Goal: Information Seeking & Learning: Learn about a topic

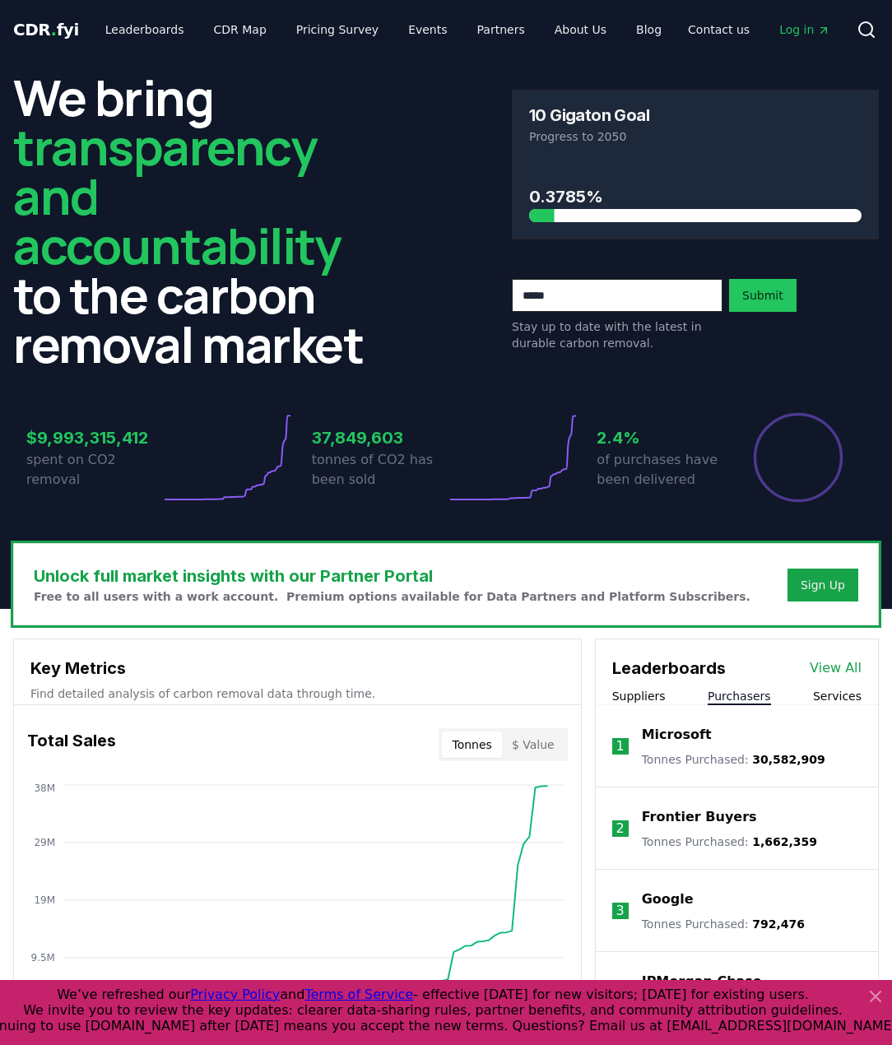
click at [748, 693] on button "Purchasers" at bounding box center [738, 696] width 63 height 16
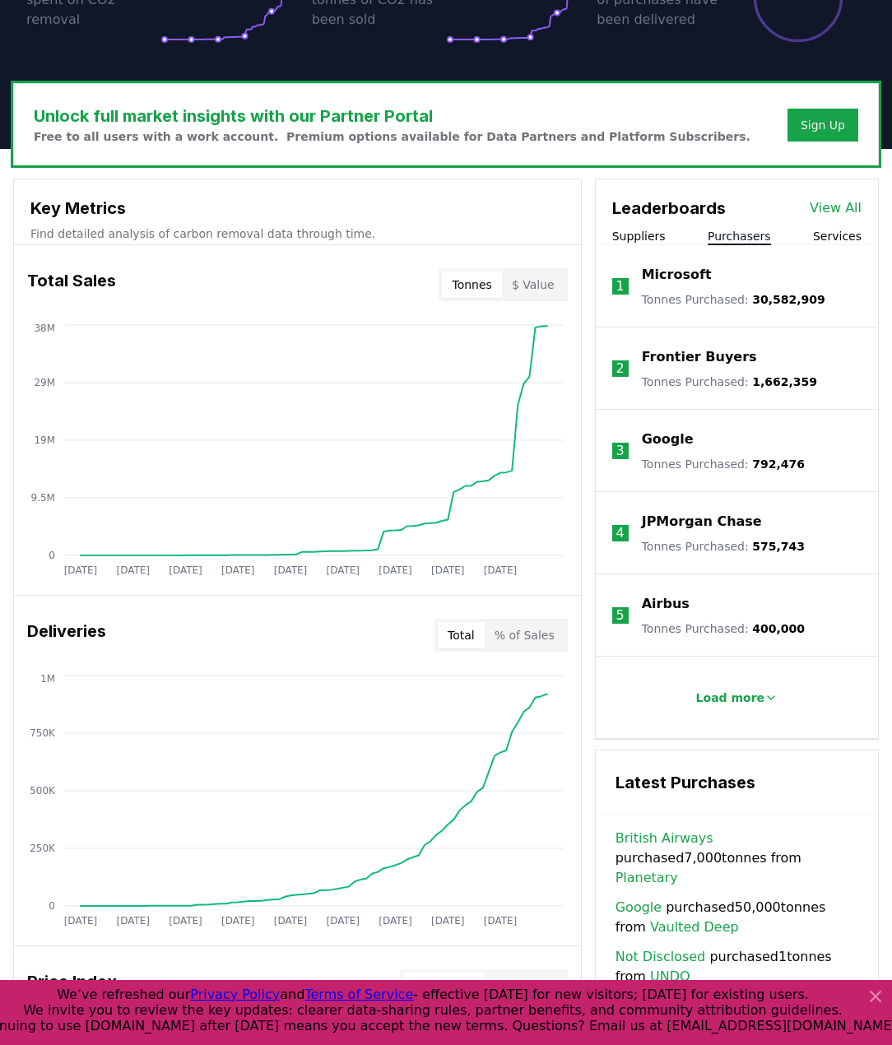
scroll to position [461, 0]
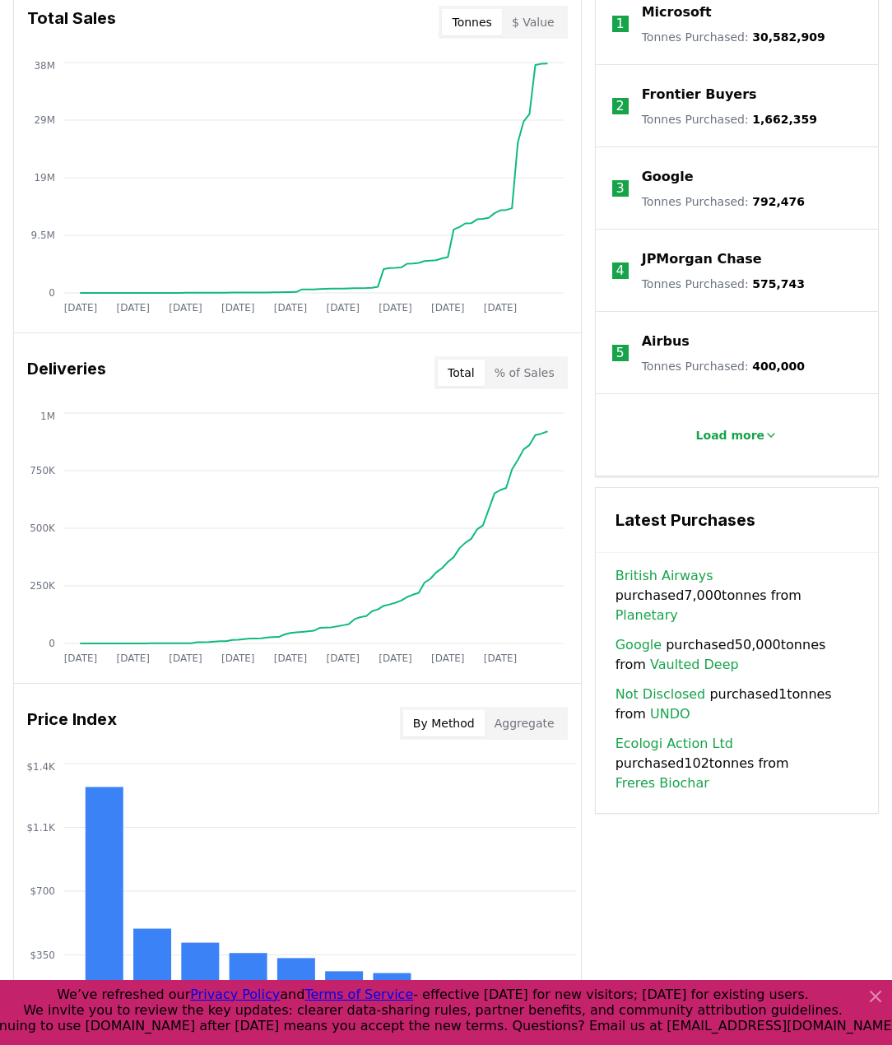
scroll to position [734, 0]
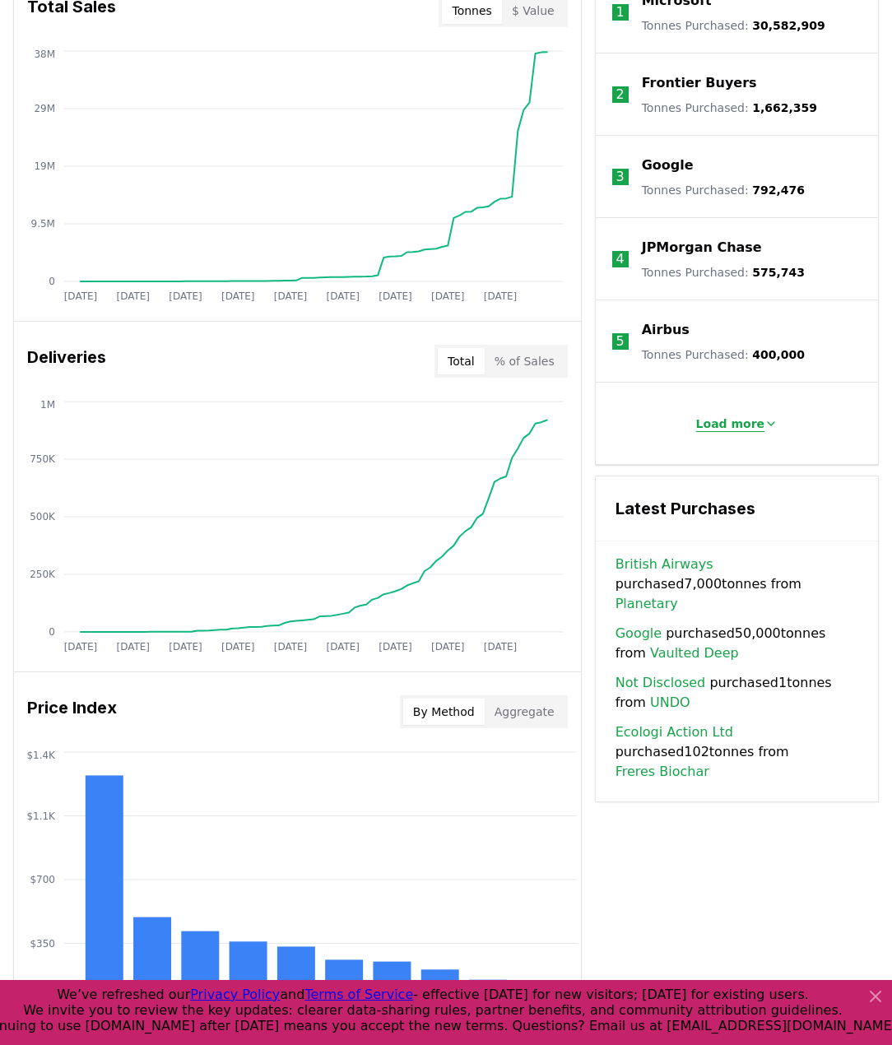
click at [734, 424] on p "Load more" at bounding box center [730, 423] width 69 height 16
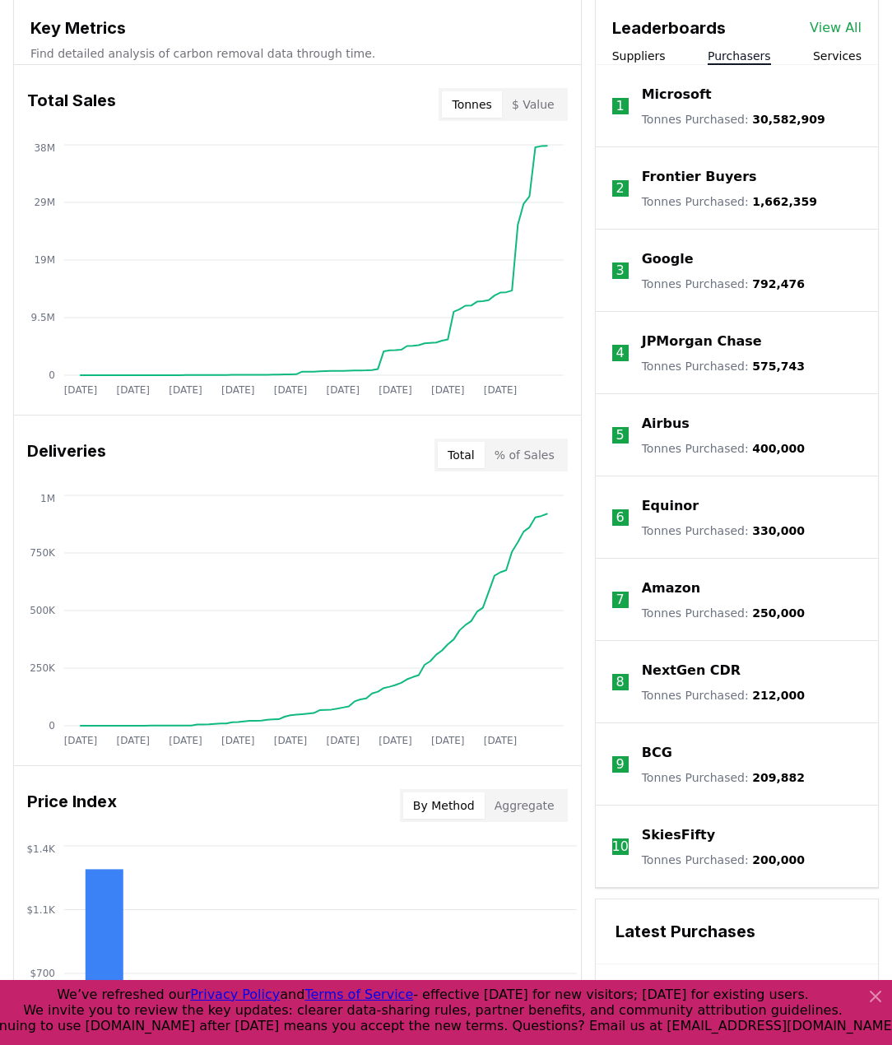
scroll to position [639, 0]
click at [310, 97] on div "Total Sales Tonnes $ Value" at bounding box center [297, 105] width 567 height 59
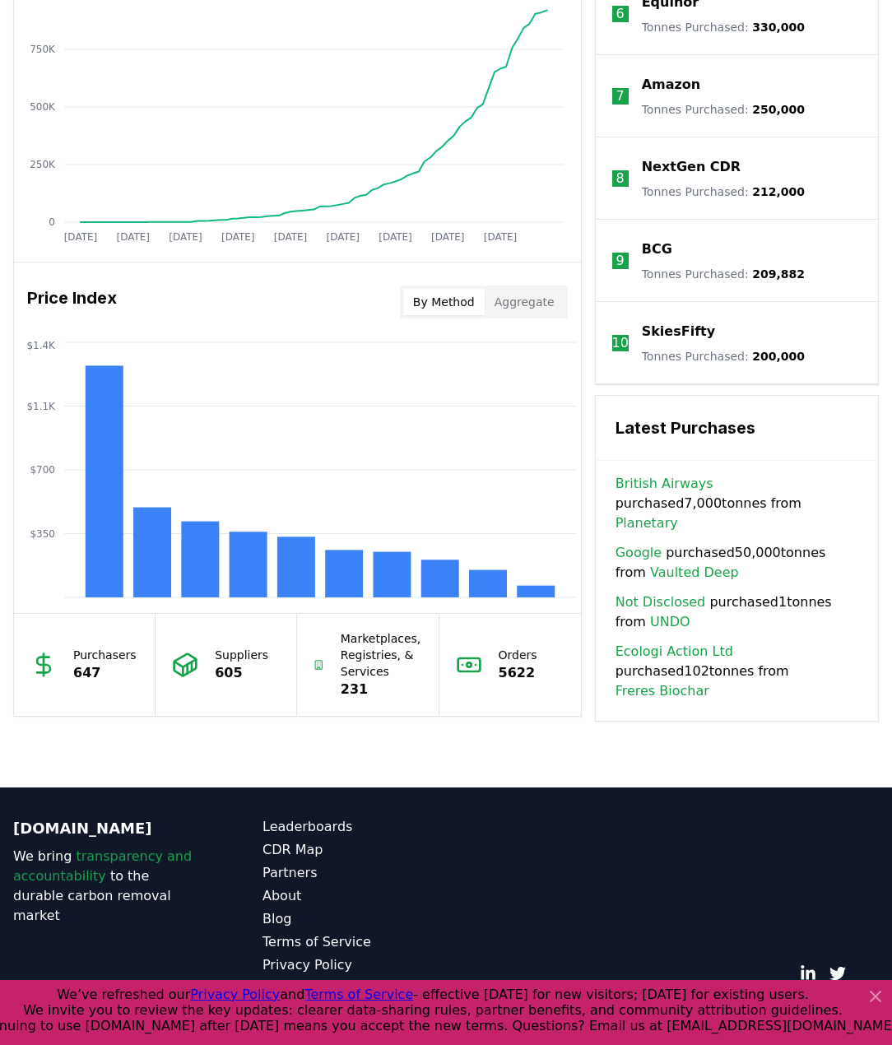
scroll to position [0, 0]
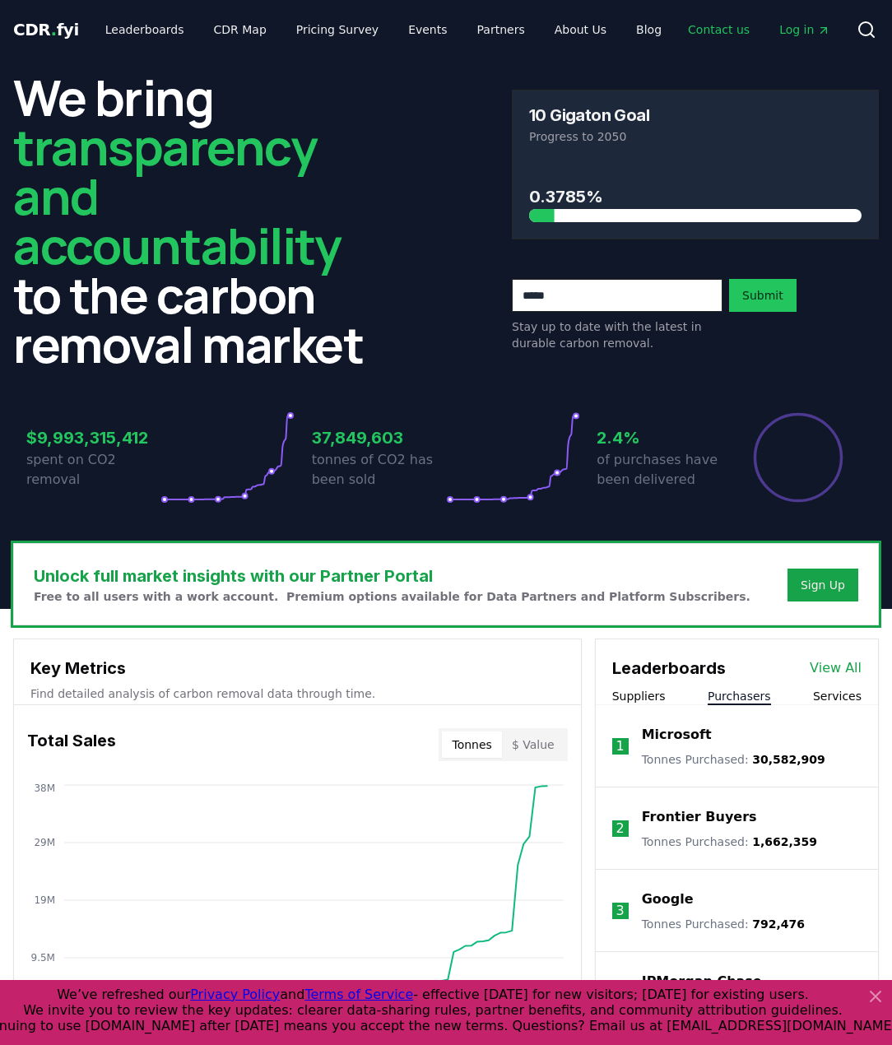
click at [715, 32] on link "Contact us" at bounding box center [718, 30] width 88 height 30
click at [476, 138] on div "We bring transparency and accountability to the carbon removal market 10 Gigato…" at bounding box center [445, 220] width 865 height 296
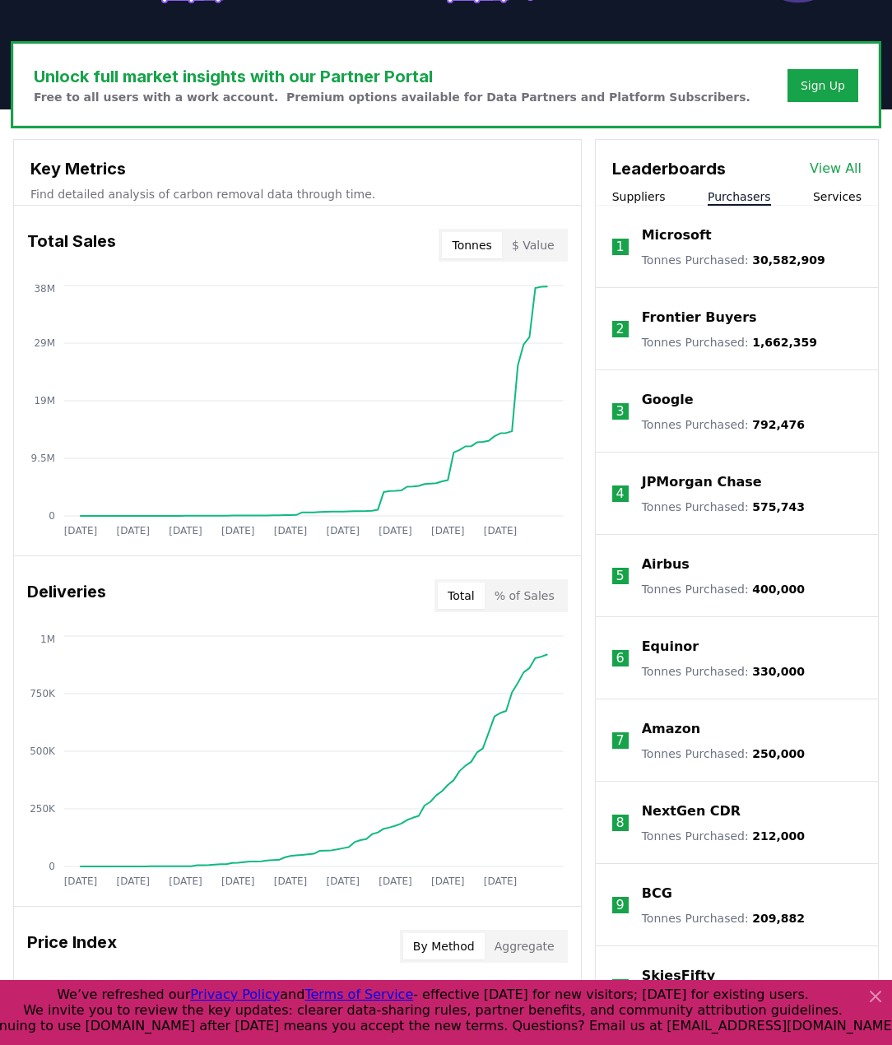
scroll to position [725, 0]
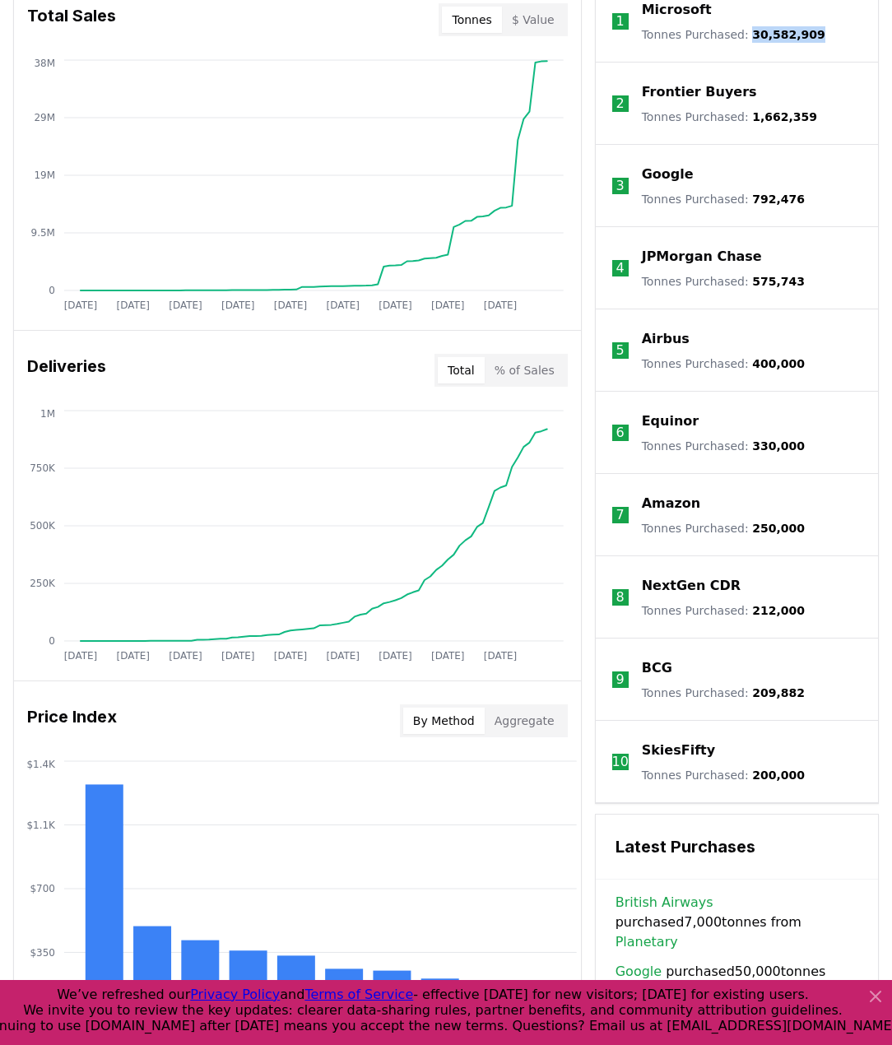
drag, startPoint x: 743, startPoint y: 36, endPoint x: 830, endPoint y: 46, distance: 87.7
click at [830, 46] on li "1 Microsoft Tonnes Purchased : 30,582,909" at bounding box center [736, 21] width 282 height 82
copy span "30,582,909"
drag, startPoint x: 743, startPoint y: 113, endPoint x: 810, endPoint y: 114, distance: 67.5
click at [810, 114] on li "2 Frontier Buyers Tonnes Purchased : 1,662,359" at bounding box center [736, 104] width 282 height 82
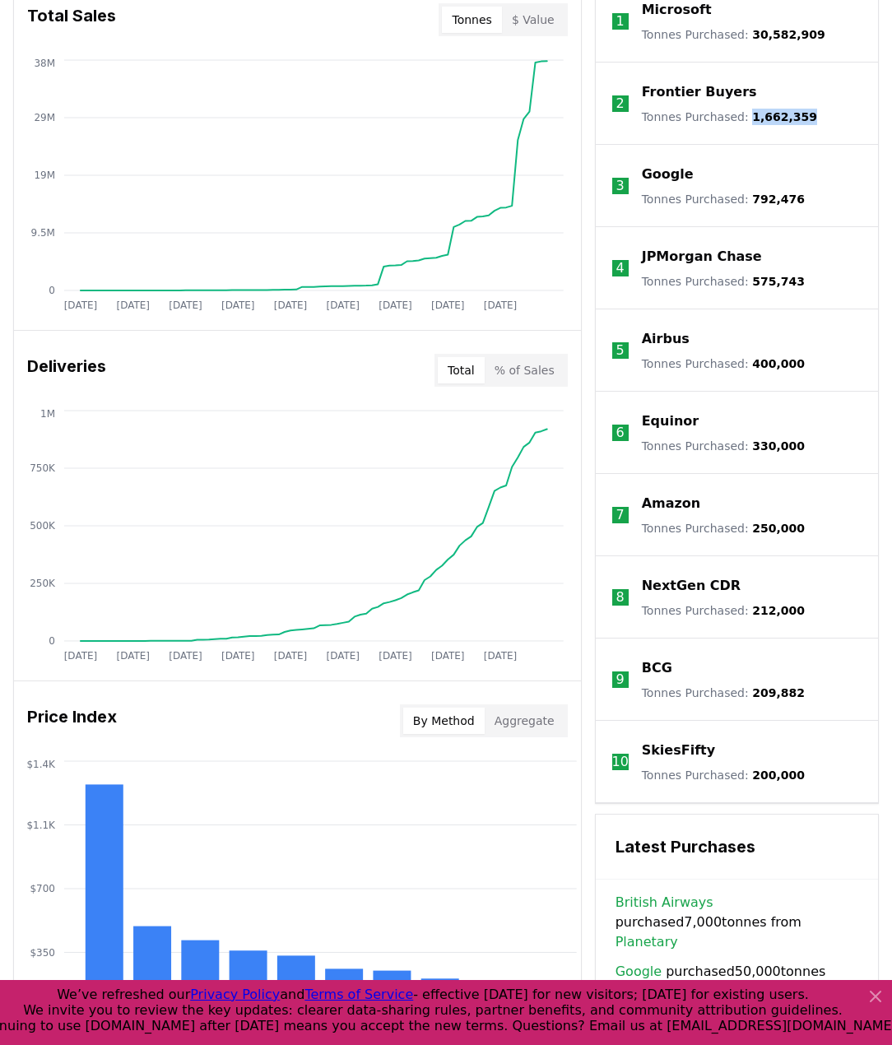
copy span "1,662,359"
drag, startPoint x: 742, startPoint y: 201, endPoint x: 802, endPoint y: 197, distance: 60.2
click at [802, 197] on li "3 Google Tonnes Purchased : 792,476" at bounding box center [736, 186] width 282 height 82
copy span "792,476"
drag, startPoint x: 740, startPoint y: 282, endPoint x: 789, endPoint y: 285, distance: 48.6
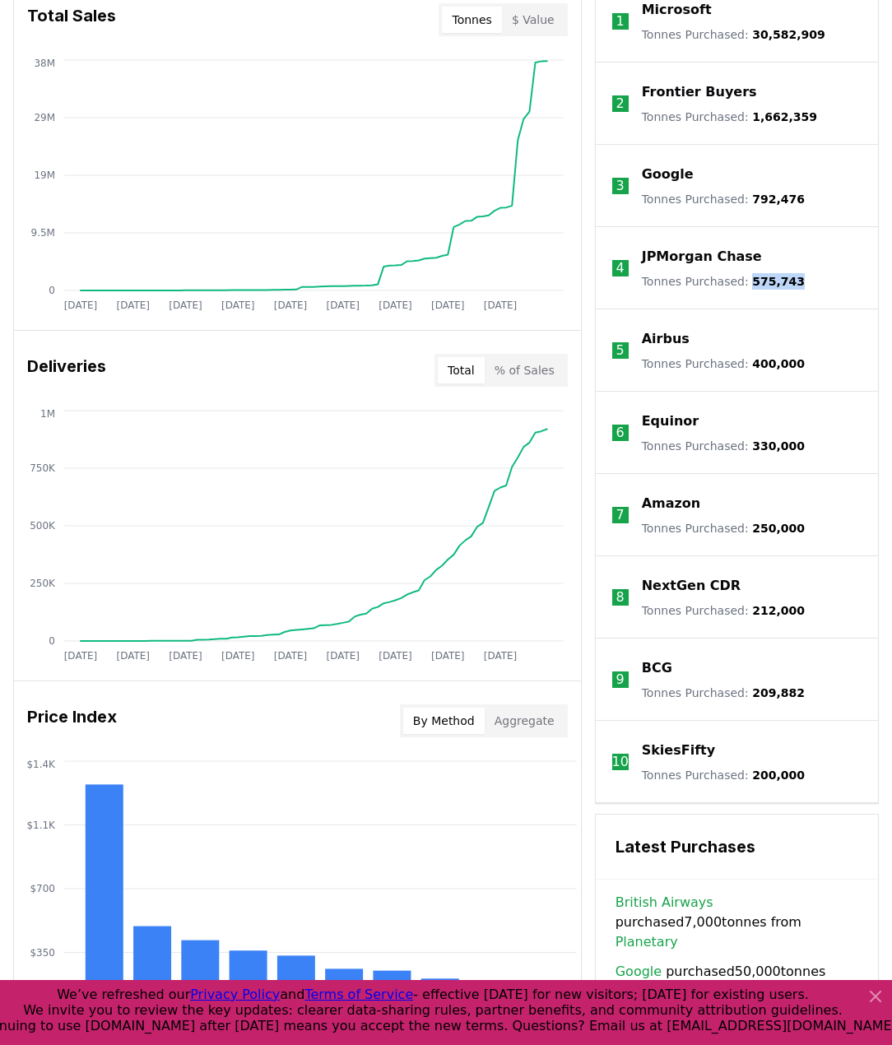
click at [789, 285] on li "4 JPMorgan Chase Tonnes Purchased : 575,743" at bounding box center [736, 268] width 282 height 82
copy span "575,743"
drag, startPoint x: 742, startPoint y: 359, endPoint x: 796, endPoint y: 368, distance: 54.9
click at [796, 368] on li "5 Airbus Tonnes Purchased : 400,000" at bounding box center [736, 350] width 282 height 82
copy span "400,000"
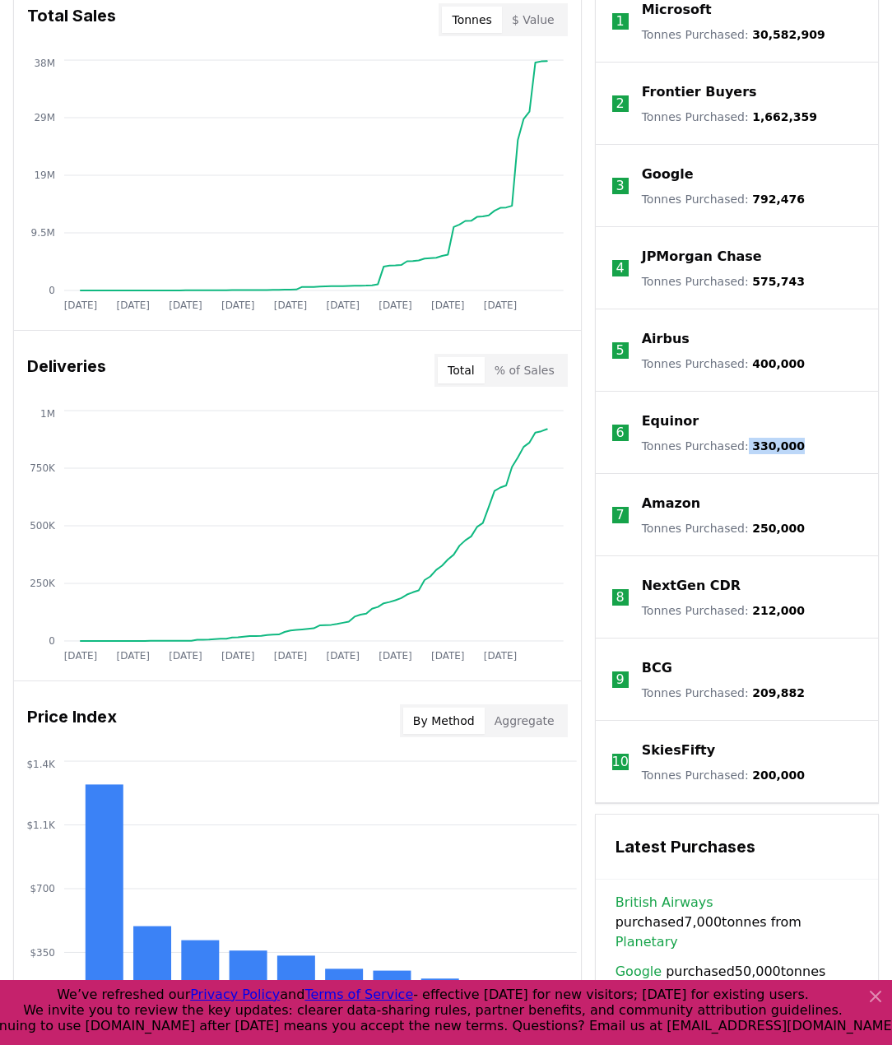
drag, startPoint x: 739, startPoint y: 442, endPoint x: 844, endPoint y: 466, distance: 107.9
click at [844, 466] on li "6 Equinor Tonnes Purchased : 330,000" at bounding box center [736, 433] width 282 height 82
copy p "330,000"
drag, startPoint x: 743, startPoint y: 525, endPoint x: 784, endPoint y: 532, distance: 41.8
click at [784, 532] on span "250,000" at bounding box center [778, 527] width 53 height 13
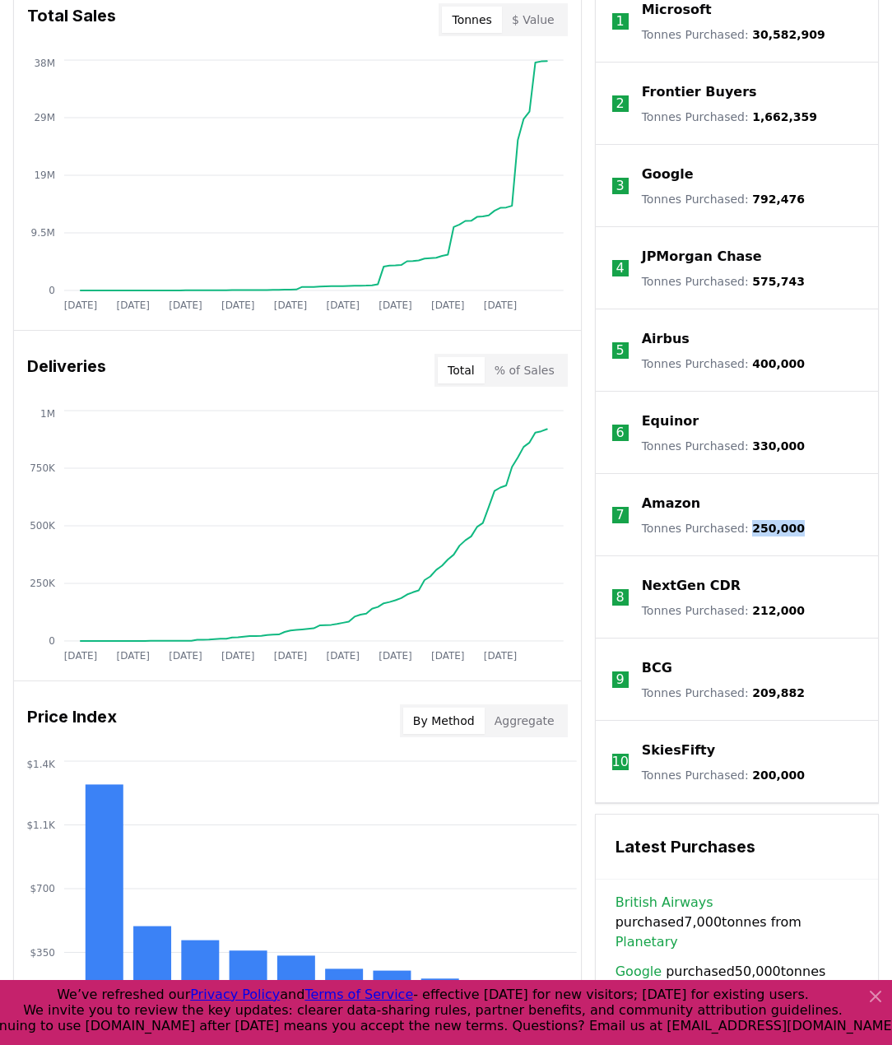
copy span "250,000"
drag, startPoint x: 742, startPoint y: 611, endPoint x: 786, endPoint y: 607, distance: 44.6
click at [786, 607] on li "8 NextGen CDR Tonnes Purchased : 212,000" at bounding box center [736, 597] width 282 height 82
copy span "212,000"
drag, startPoint x: 743, startPoint y: 689, endPoint x: 790, endPoint y: 691, distance: 47.7
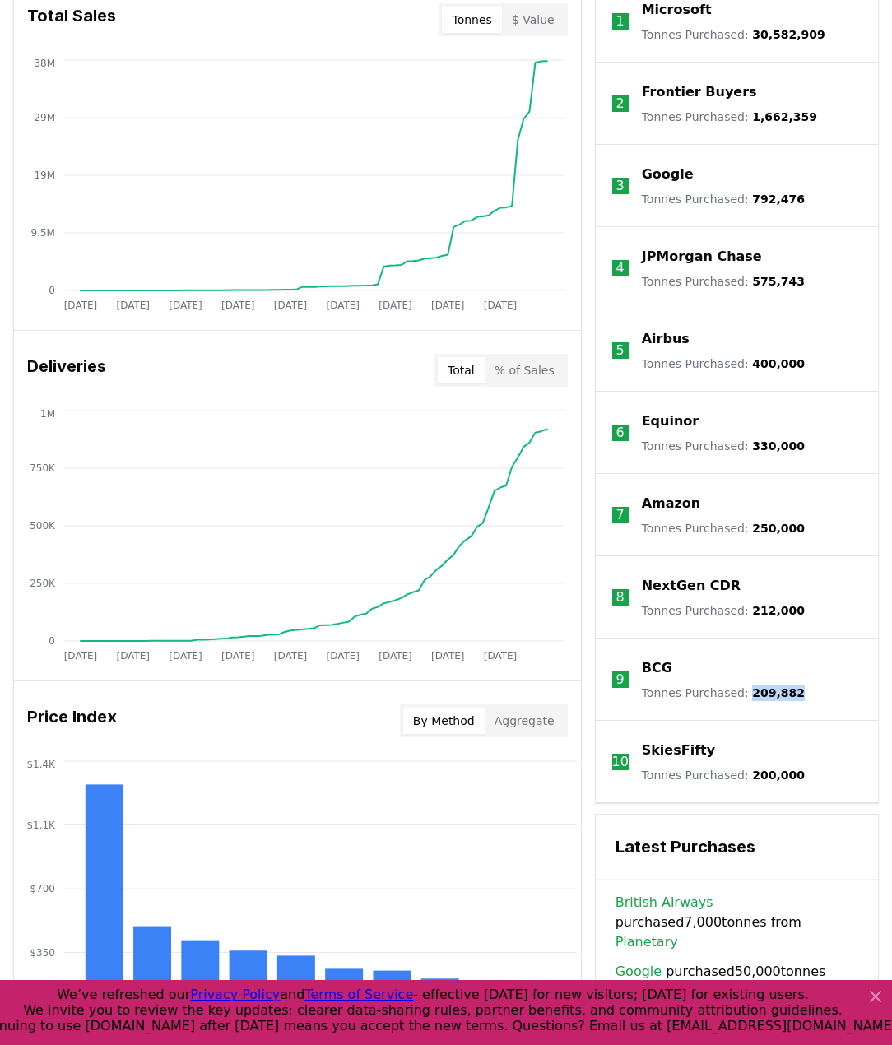
click at [790, 691] on li "9 BCG Tonnes Purchased : 209,882" at bounding box center [736, 679] width 282 height 82
copy span "209,882"
drag, startPoint x: 740, startPoint y: 776, endPoint x: 787, endPoint y: 777, distance: 46.9
click at [787, 777] on li "10 SkiesFifty Tonnes Purchased : 200,000" at bounding box center [736, 762] width 282 height 82
copy span "200,000"
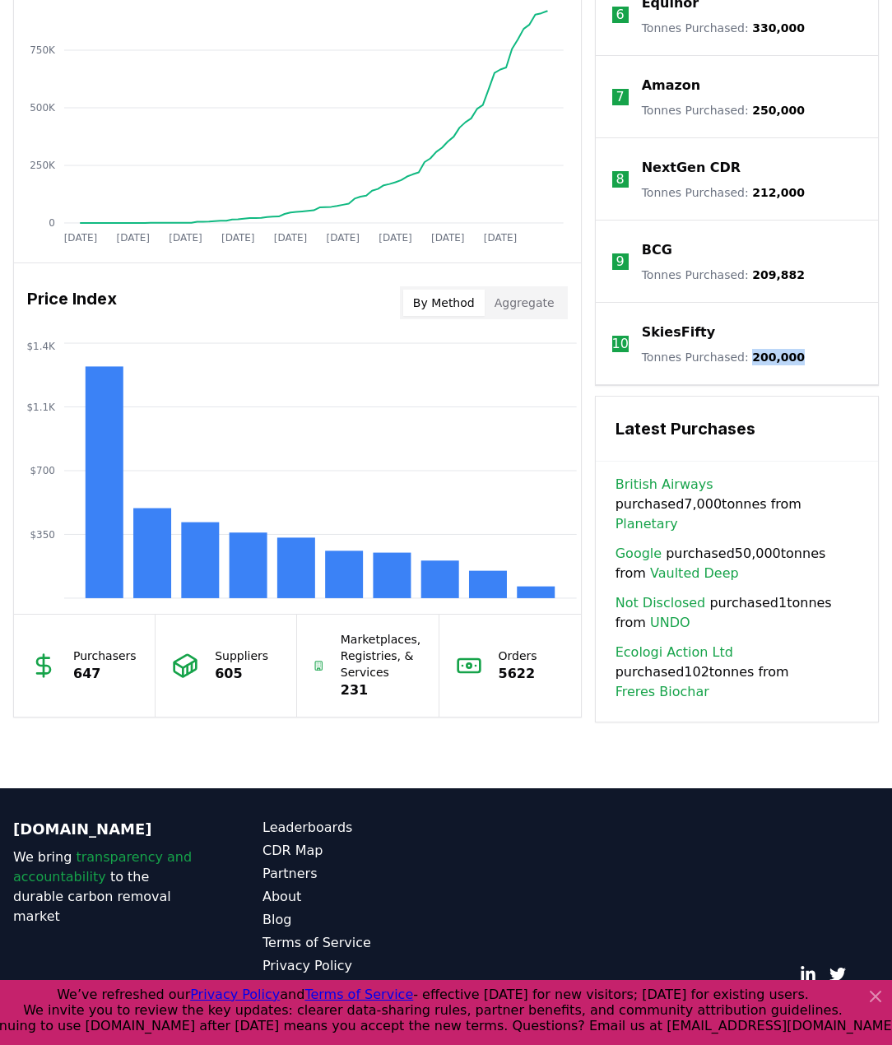
scroll to position [1142, 0]
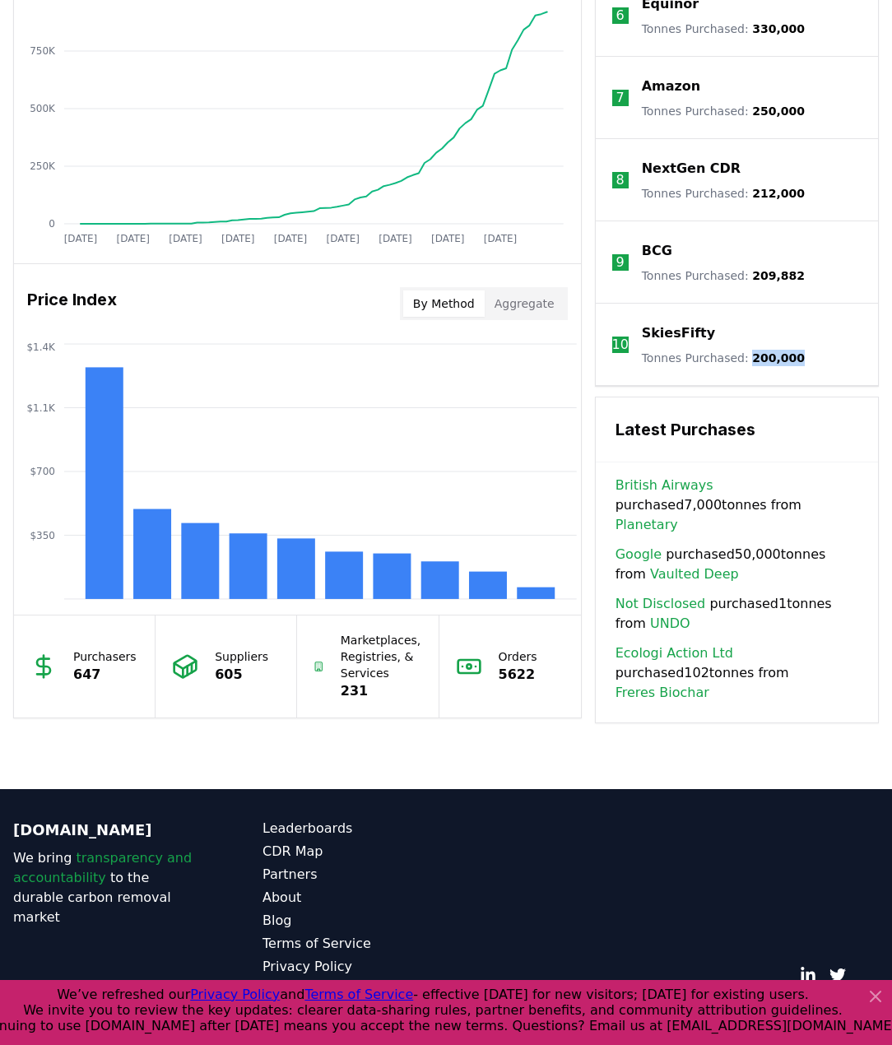
click at [518, 309] on button "Aggregate" at bounding box center [524, 303] width 80 height 26
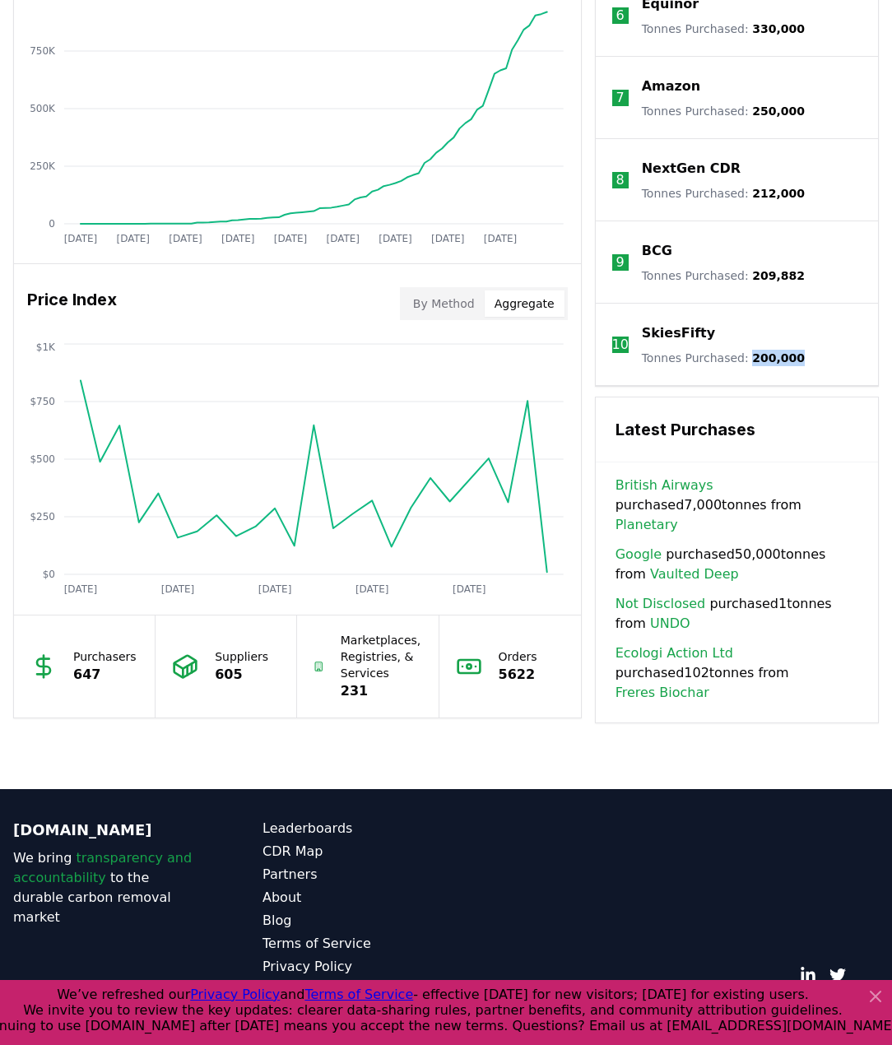
click at [435, 305] on button "By Method" at bounding box center [443, 303] width 81 height 26
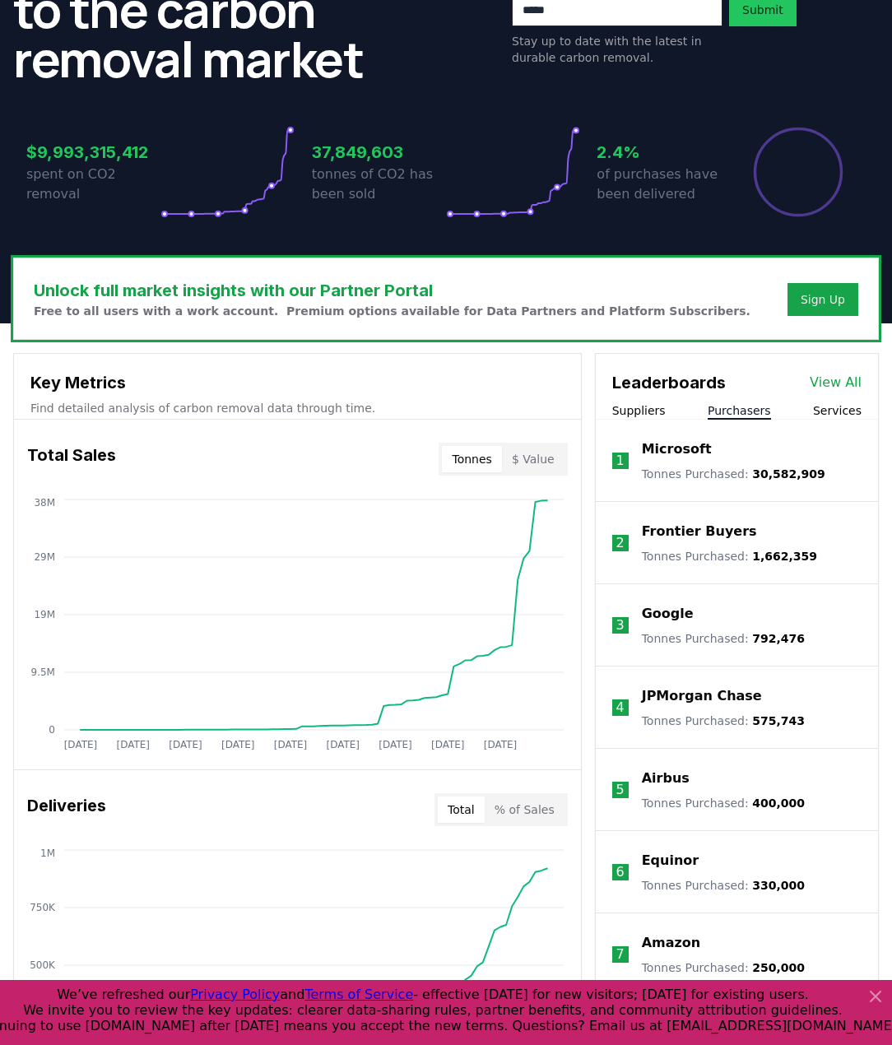
scroll to position [0, 0]
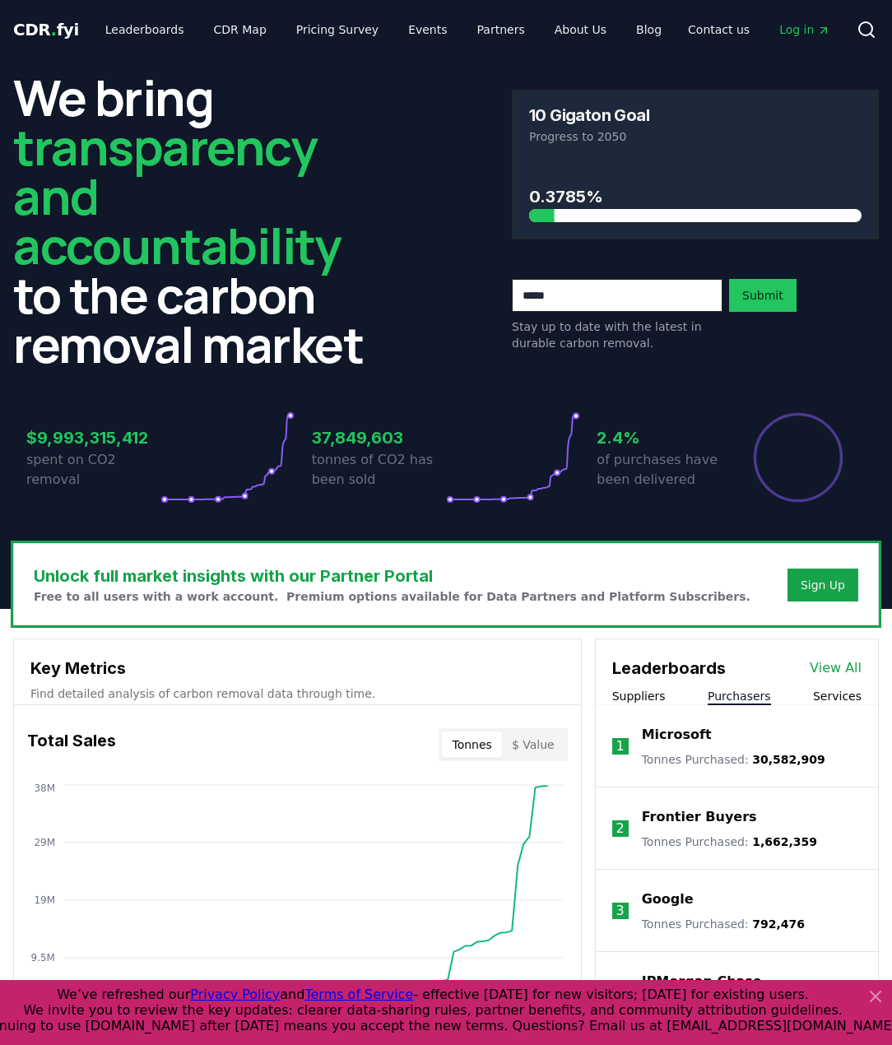
click at [156, 223] on span "transparency and accountability" at bounding box center [176, 196] width 327 height 166
